Goal: Task Accomplishment & Management: Use online tool/utility

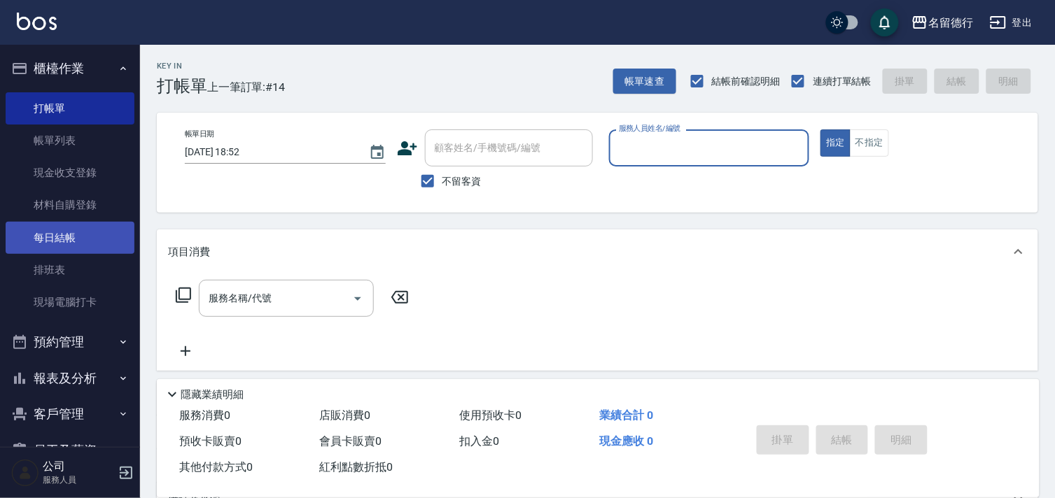
click at [38, 242] on link "每日結帳" at bounding box center [70, 238] width 129 height 32
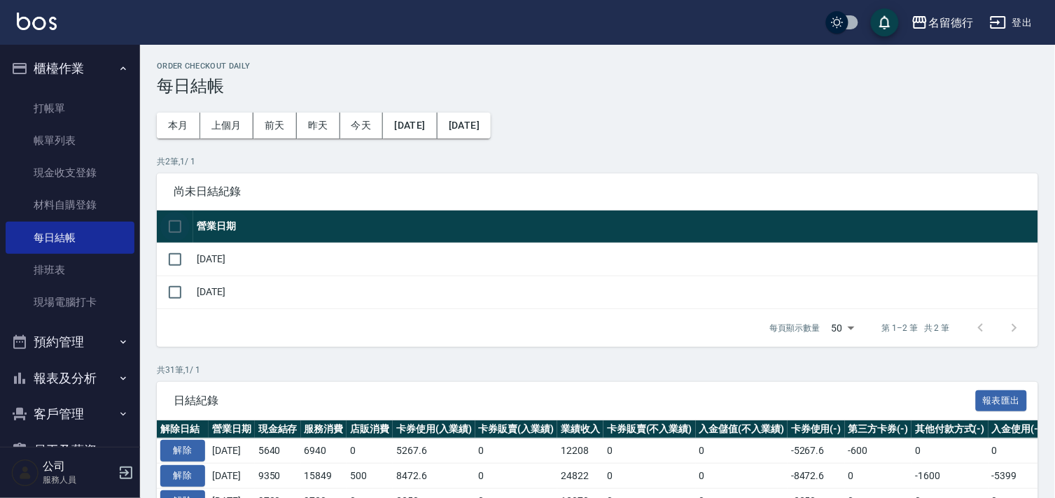
click at [183, 230] on input "checkbox" at bounding box center [174, 226] width 29 height 29
checkbox input "true"
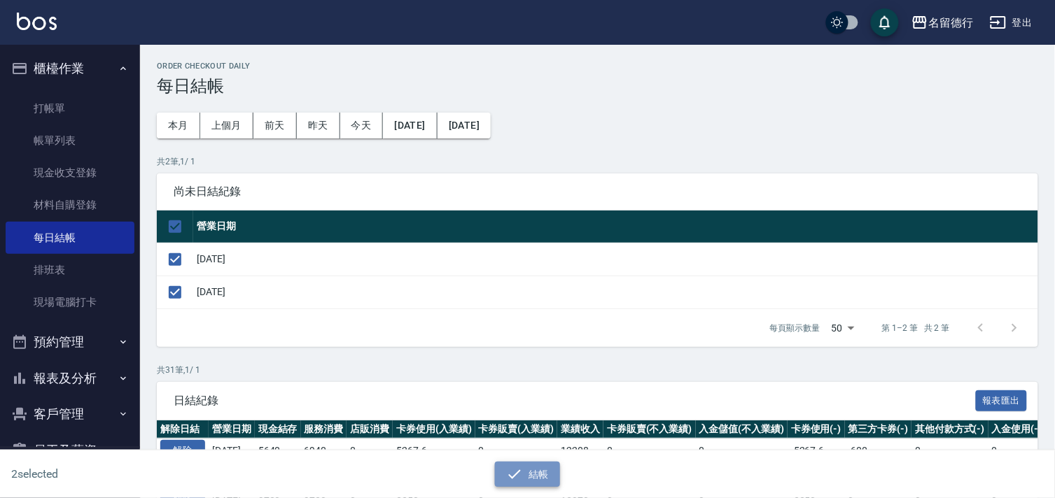
drag, startPoint x: 515, startPoint y: 473, endPoint x: 504, endPoint y: 467, distance: 12.5
click at [516, 473] on icon "button" at bounding box center [514, 474] width 17 height 17
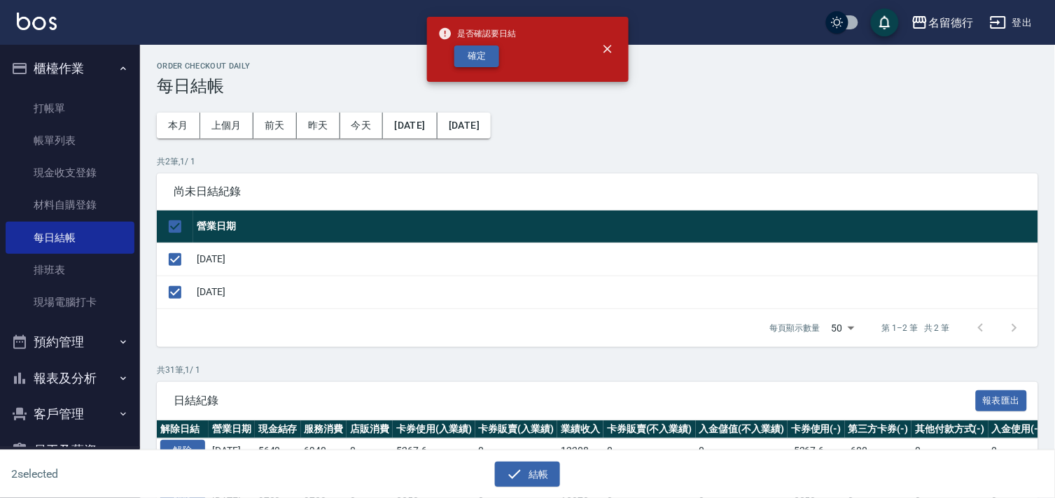
click at [470, 59] on button "確定" at bounding box center [476, 57] width 45 height 22
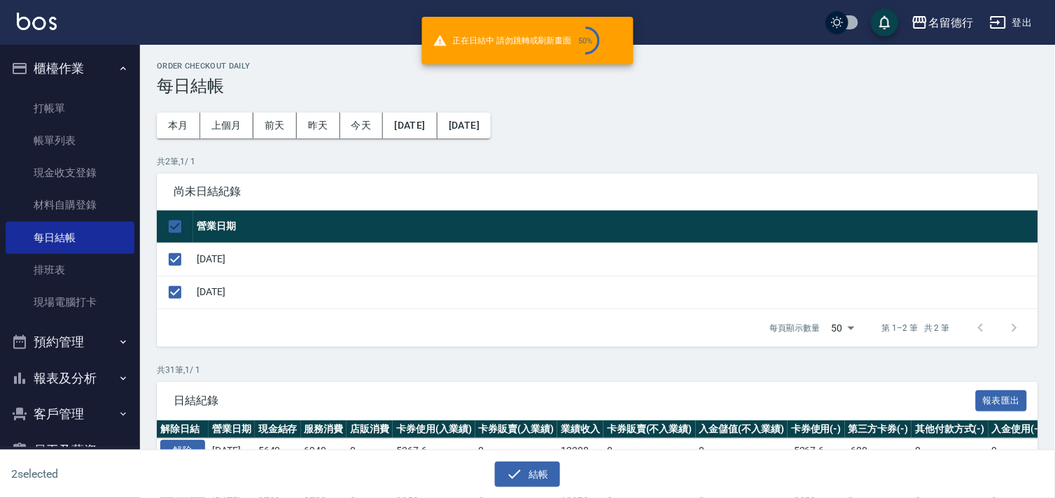
checkbox input "false"
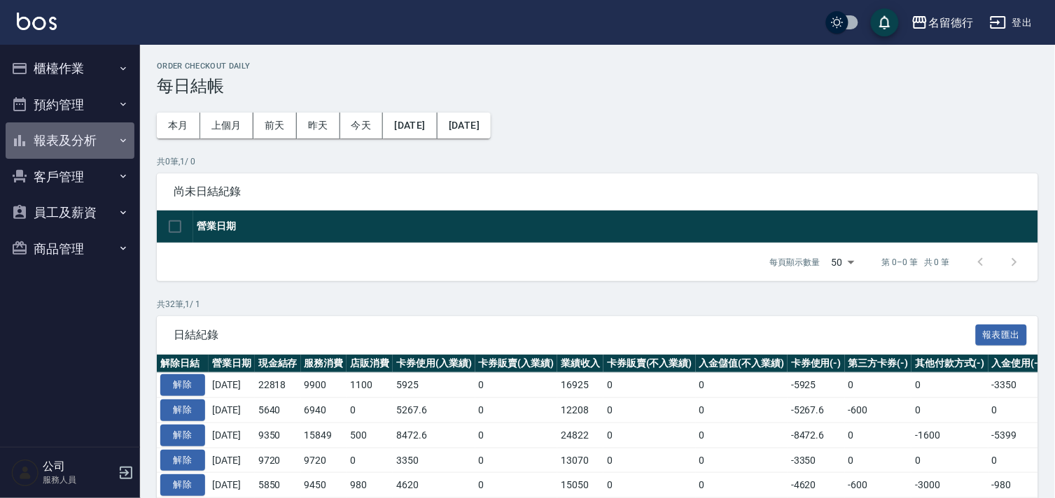
click at [60, 140] on button "報表及分析" at bounding box center [70, 141] width 129 height 36
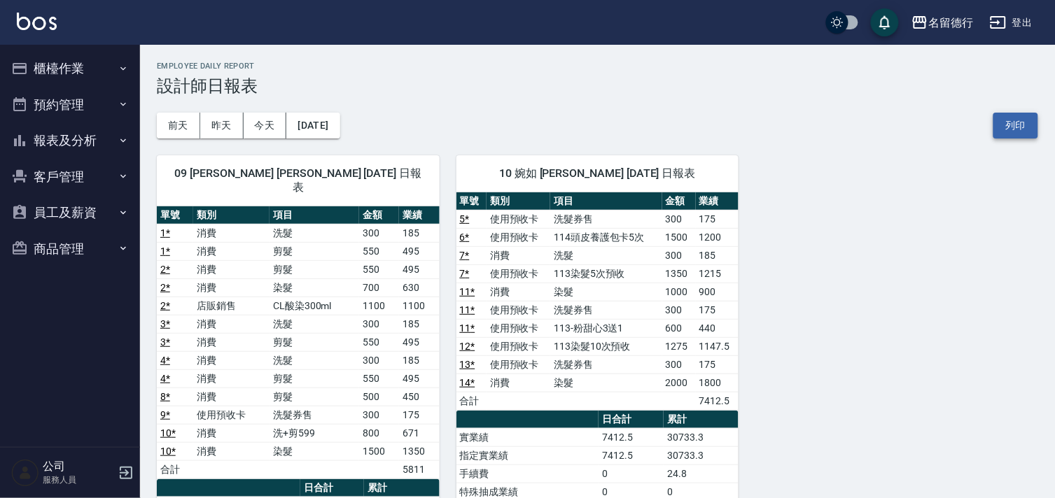
click at [1016, 119] on button "列印" at bounding box center [1015, 126] width 45 height 26
click at [48, 134] on button "報表及分析" at bounding box center [70, 141] width 129 height 36
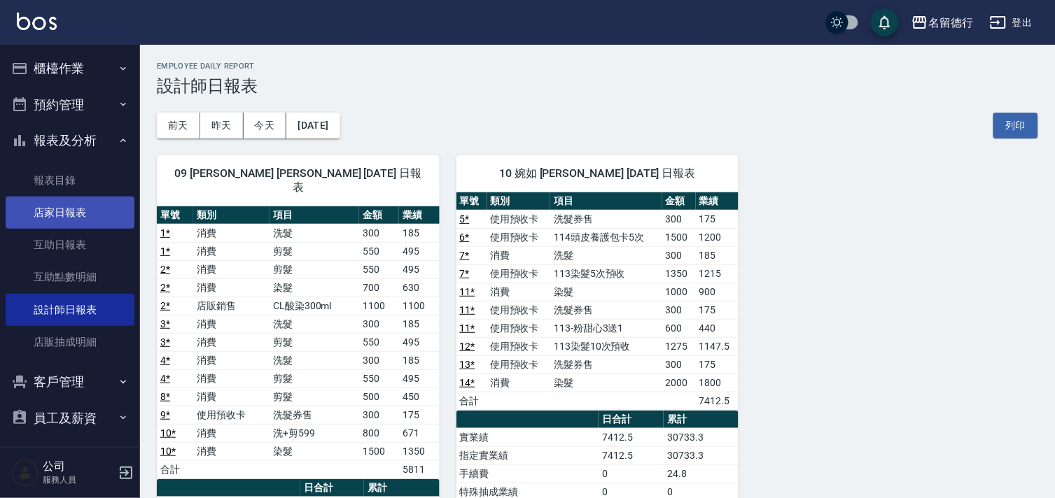
click at [53, 211] on link "店家日報表" at bounding box center [70, 213] width 129 height 32
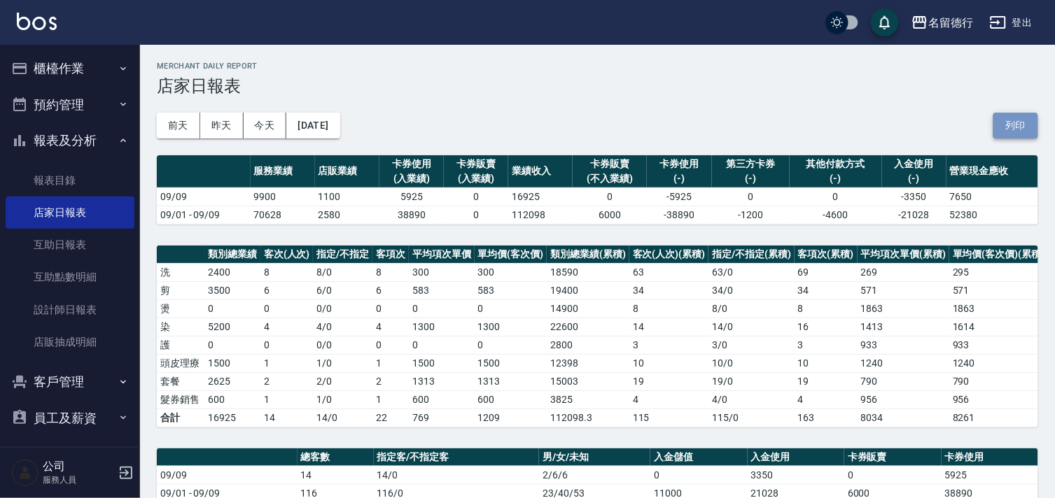
click at [1023, 132] on button "列印" at bounding box center [1015, 126] width 45 height 26
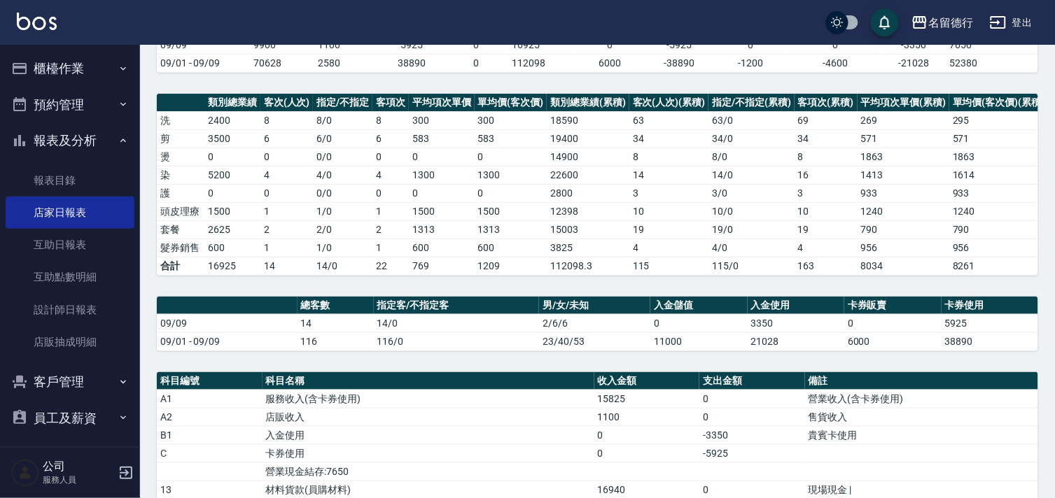
scroll to position [233, 0]
